Goal: Task Accomplishment & Management: Complete application form

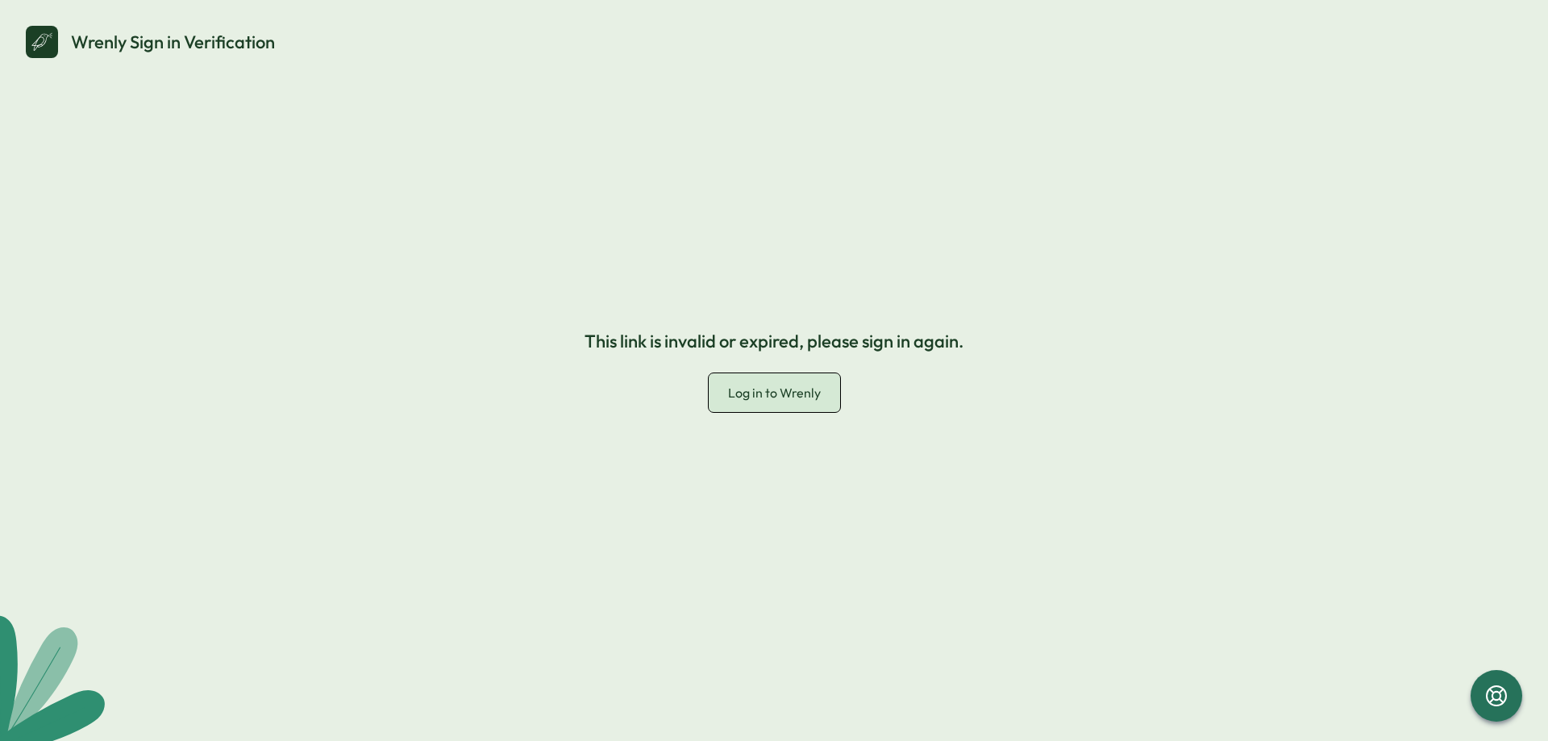
click at [765, 385] on span "Log in to Wrenly" at bounding box center [774, 392] width 93 height 16
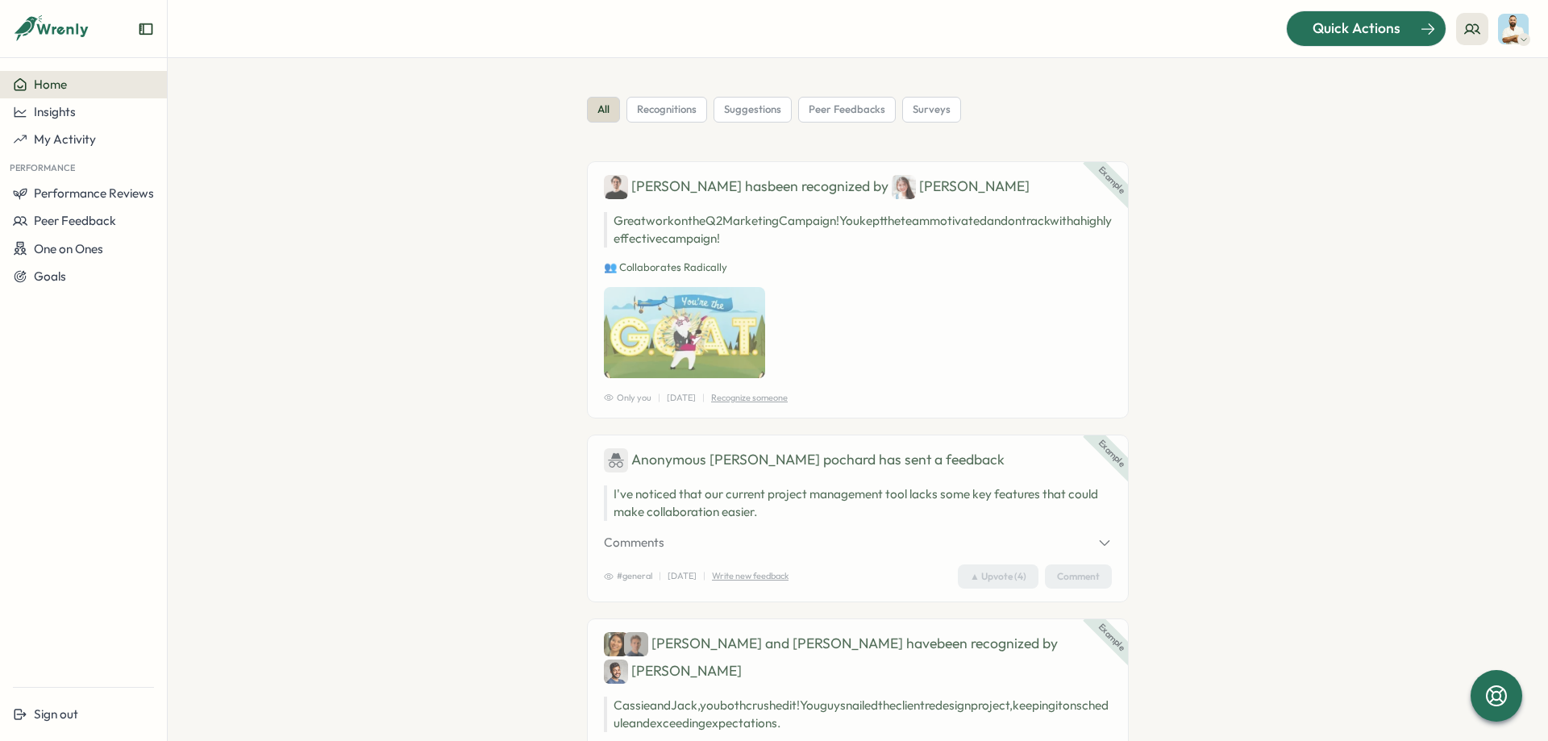
click at [1303, 27] on div "Quick Actions" at bounding box center [1356, 28] width 146 height 21
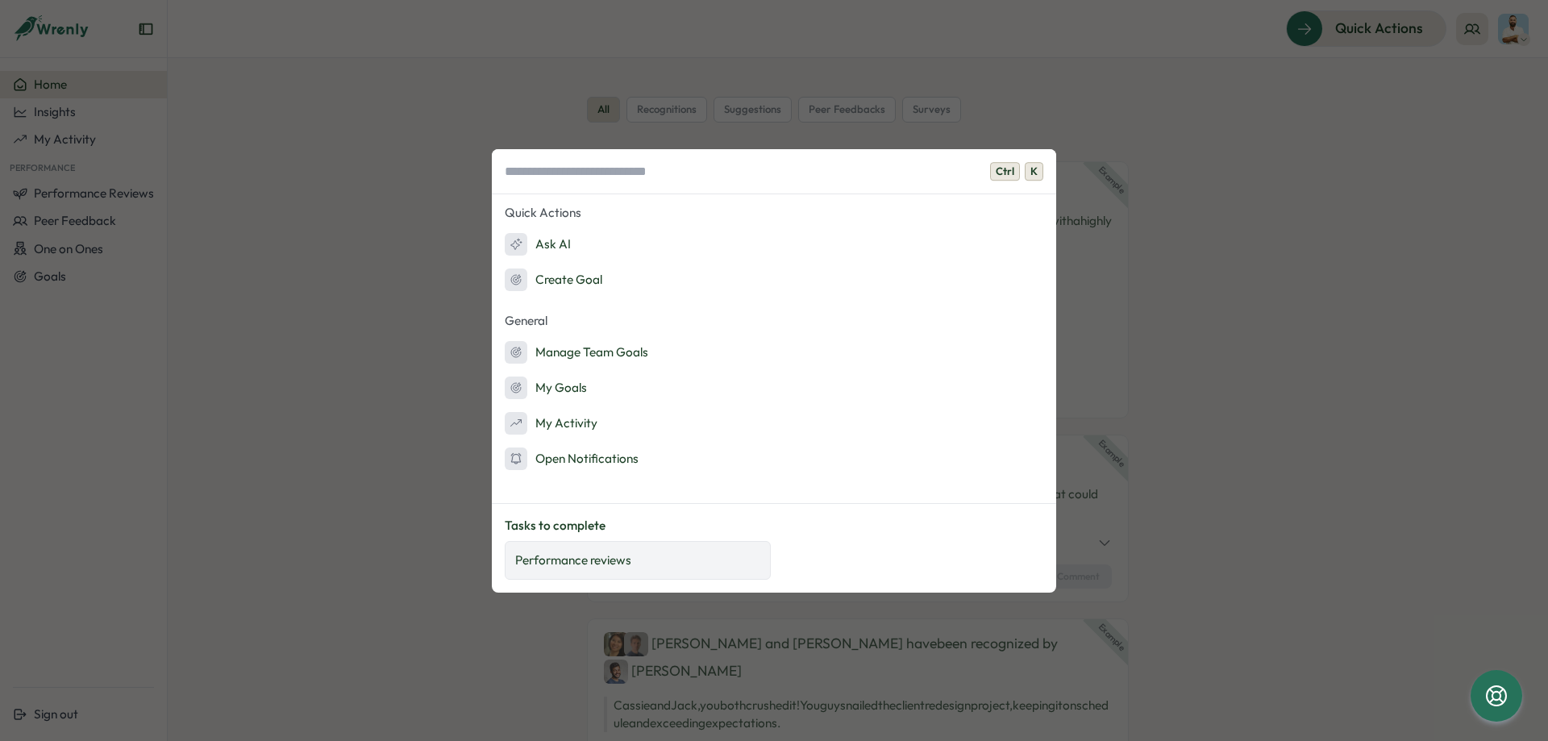
click at [673, 569] on div "Performance reviews" at bounding box center [638, 560] width 266 height 39
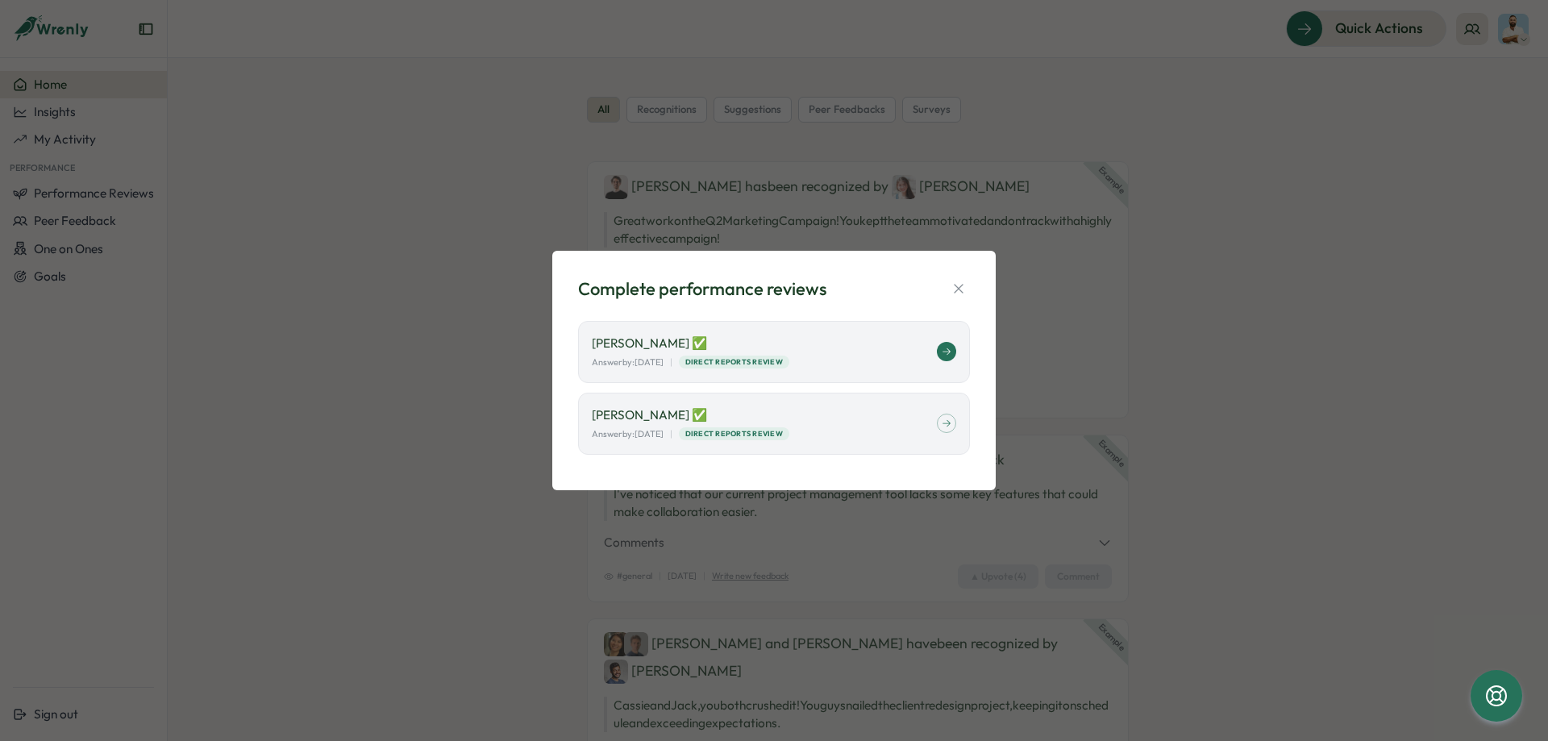
click at [858, 353] on div "Jacob Hecht ✅ Answer by: September 02 | Direct Reports Review" at bounding box center [764, 352] width 345 height 35
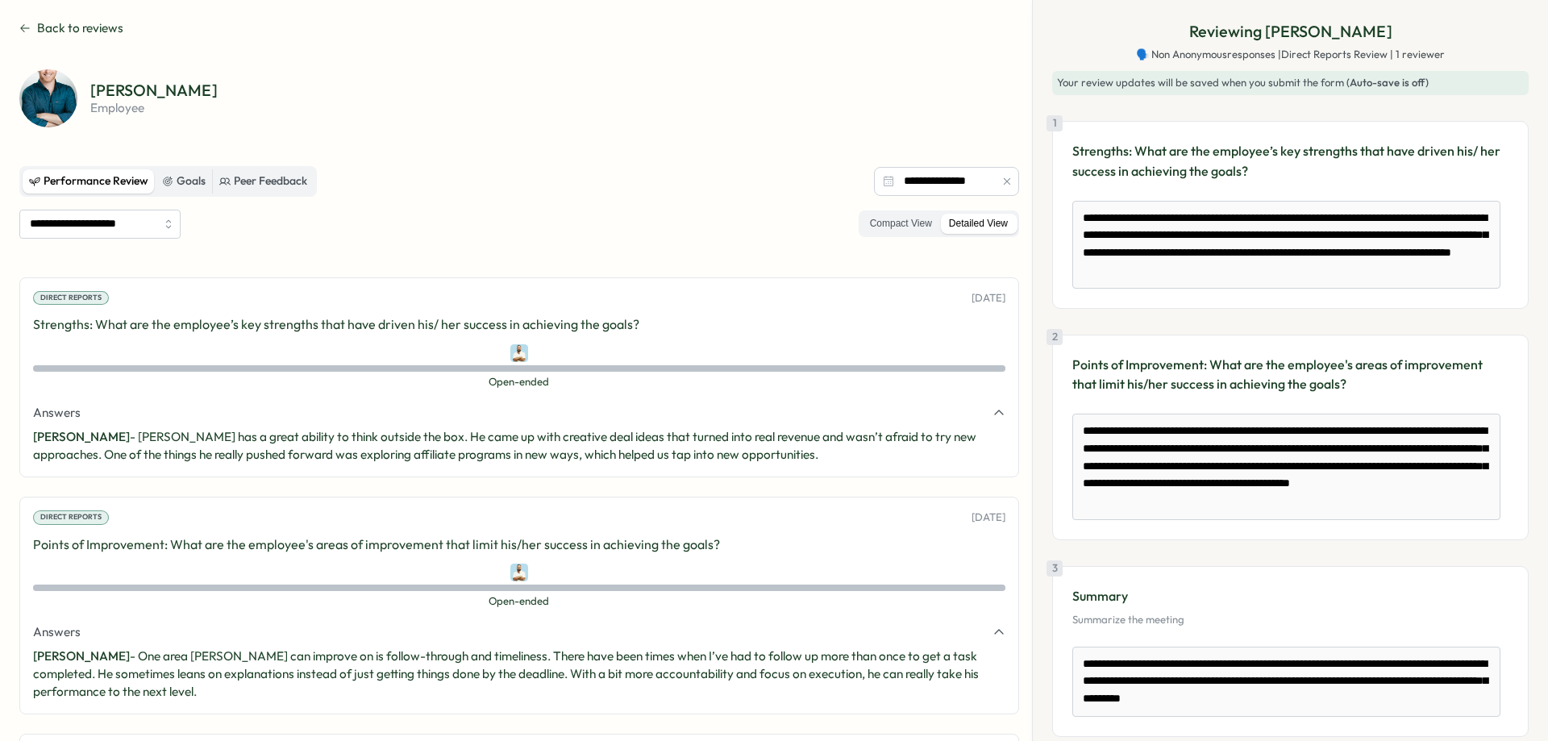
click at [177, 168] on div "Performance Review Goals Peer Feedback" at bounding box center [167, 181] width 297 height 31
